Goal: Task Accomplishment & Management: Use online tool/utility

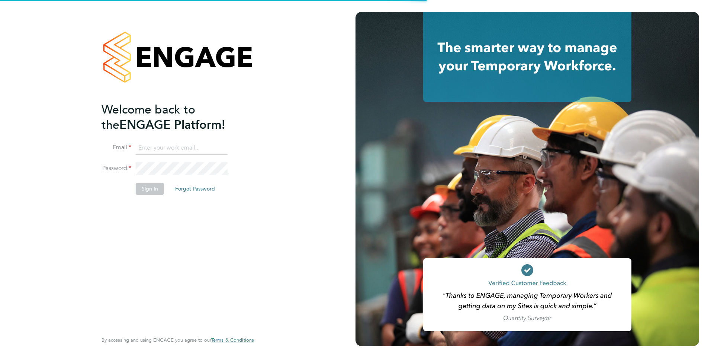
type input "[EMAIL_ADDRESS][DOMAIN_NAME]"
click at [147, 184] on button "Sign In" at bounding box center [150, 188] width 28 height 12
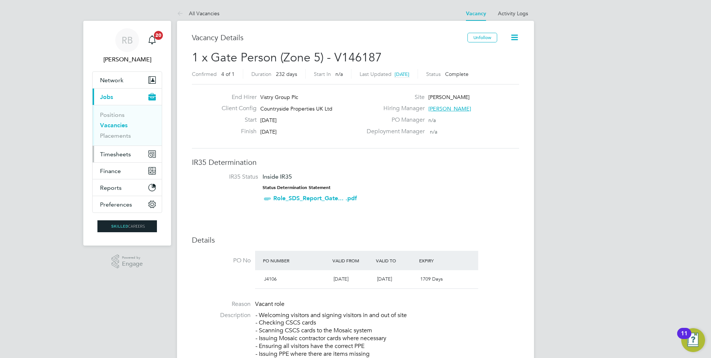
click at [129, 154] on span "Timesheets" at bounding box center [115, 154] width 31 height 7
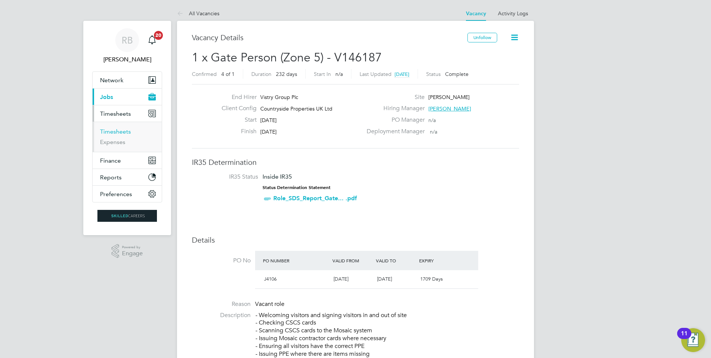
click at [119, 134] on link "Timesheets" at bounding box center [115, 131] width 31 height 7
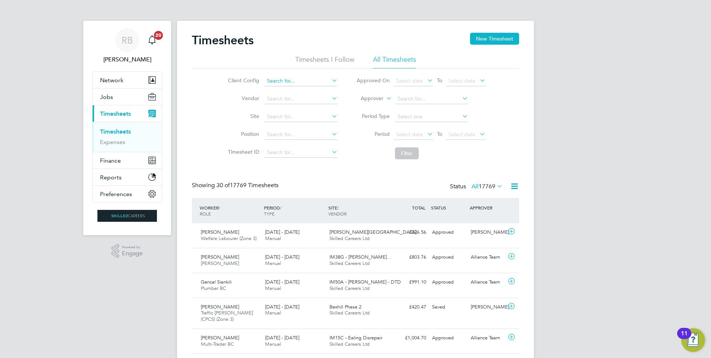
click at [274, 79] on input at bounding box center [300, 81] width 73 height 10
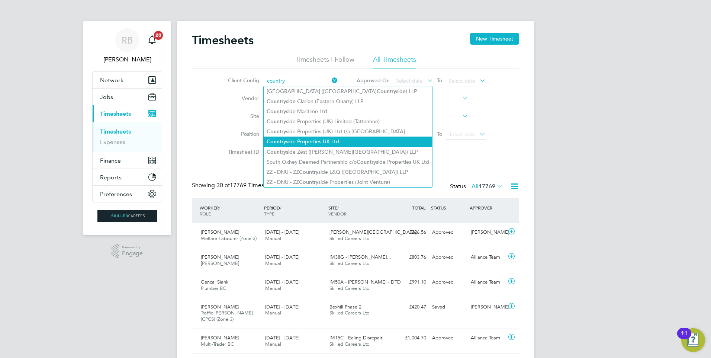
click at [362, 139] on li "Country side Properties UK Ltd" at bounding box center [347, 141] width 168 height 10
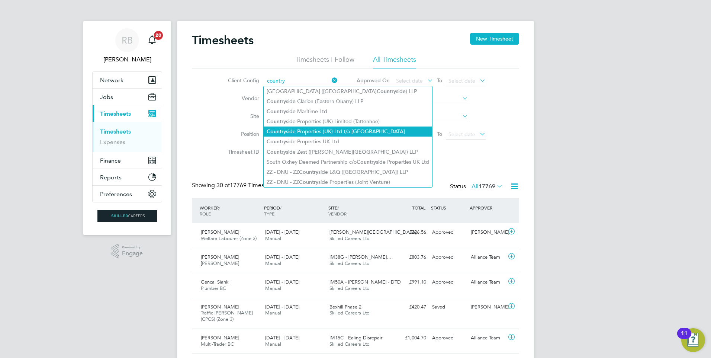
type input "Countryside Properties UK Ltd"
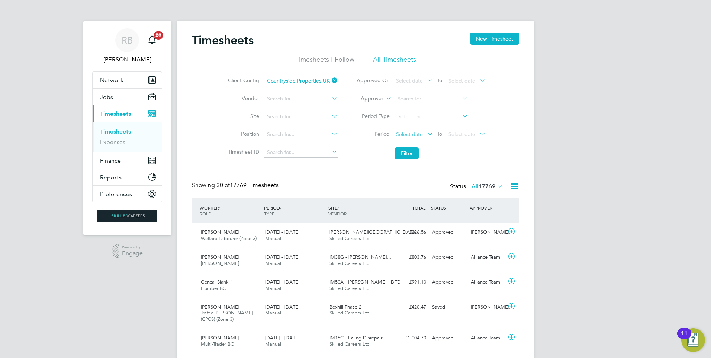
click at [405, 130] on span "Select date" at bounding box center [413, 135] width 40 height 10
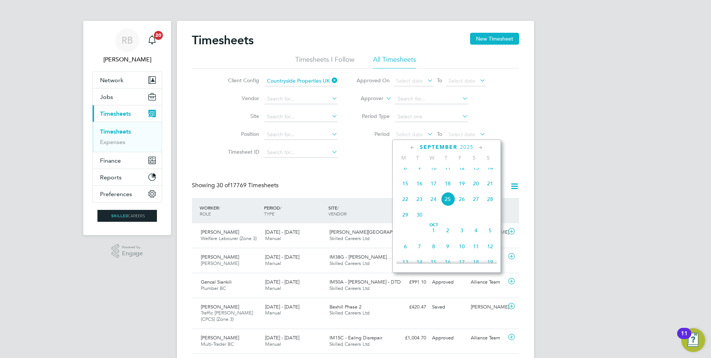
click at [408, 190] on span "15" at bounding box center [405, 183] width 14 height 14
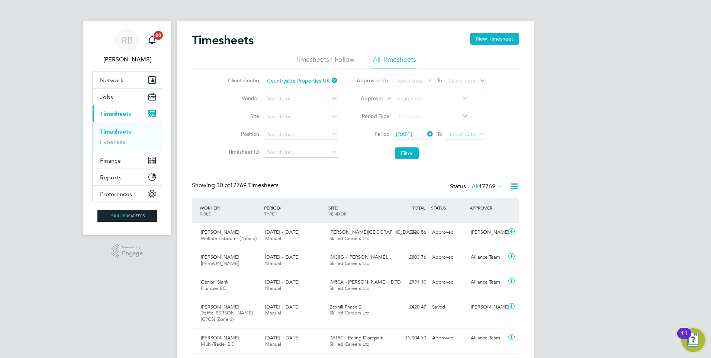
click at [463, 136] on span "Select date" at bounding box center [461, 134] width 27 height 7
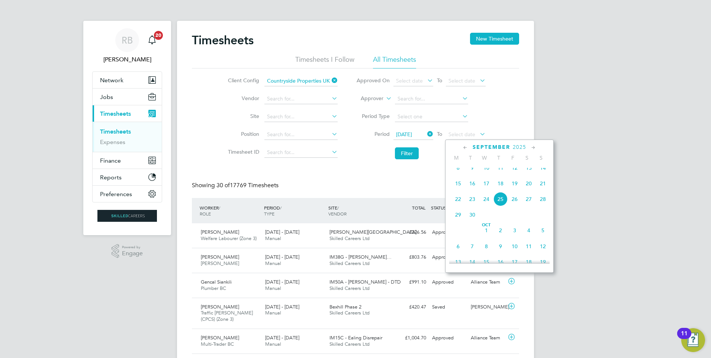
click at [540, 187] on span "21" at bounding box center [543, 183] width 14 height 14
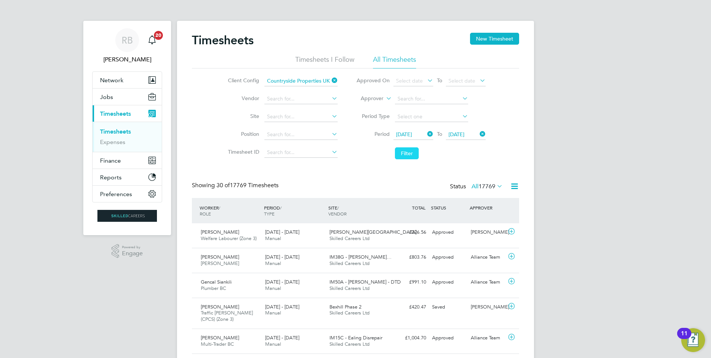
click at [405, 150] on button "Filter" at bounding box center [407, 153] width 24 height 12
